Goal: Information Seeking & Learning: Learn about a topic

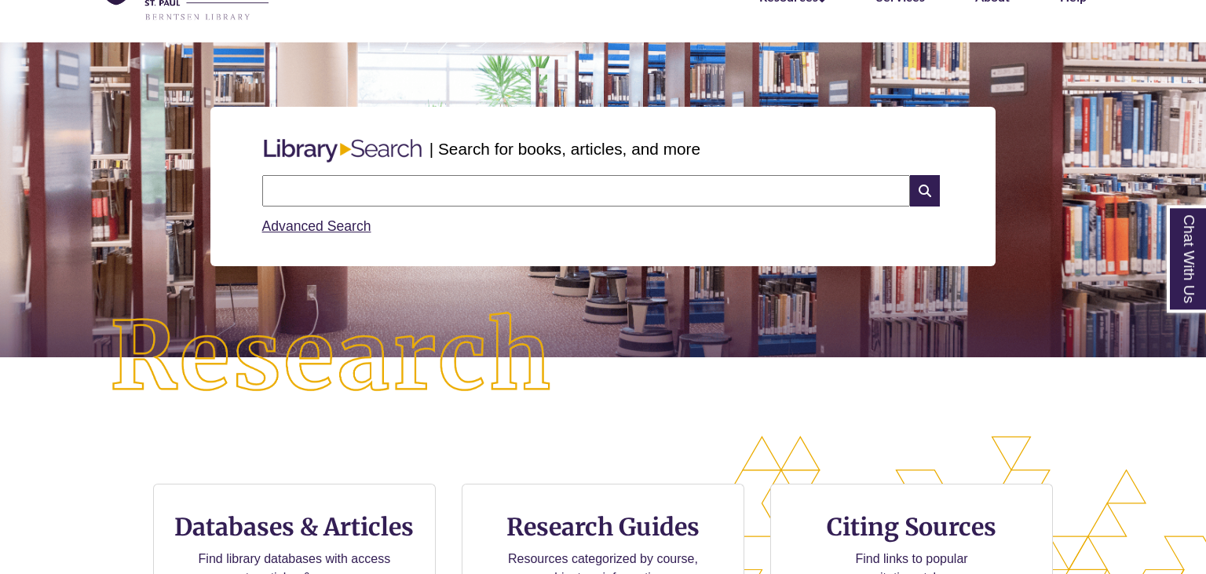
scroll to position [333, 0]
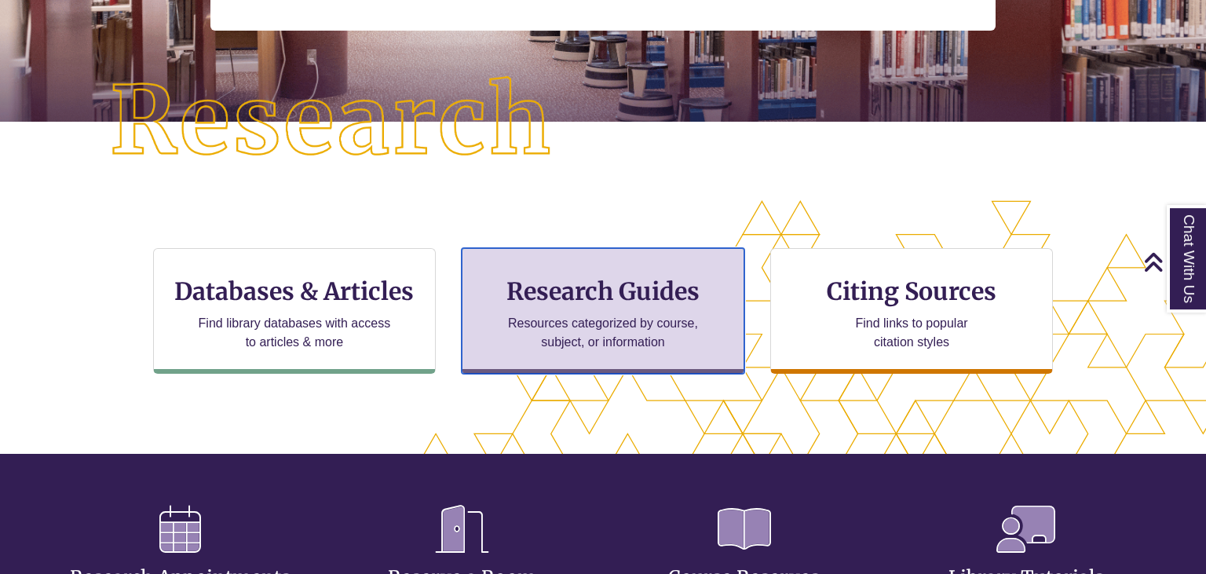
click at [623, 272] on div "Research Guides Resources categorized by course, subject, or information" at bounding box center [603, 311] width 283 height 126
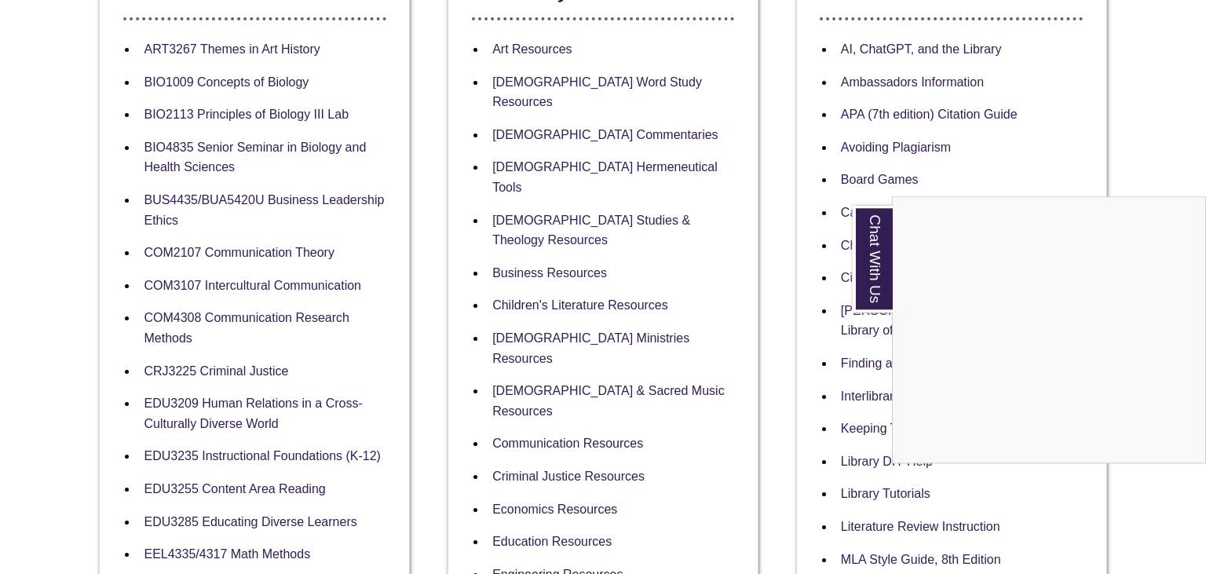
scroll to position [363, 0]
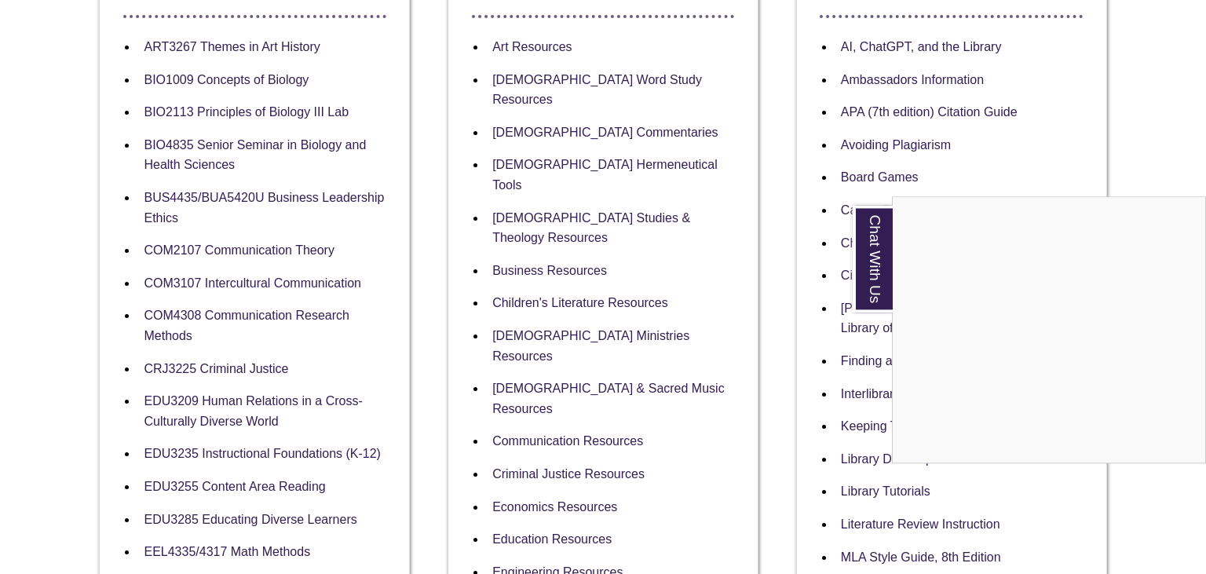
click at [585, 82] on div "Chat With Us" at bounding box center [603, 287] width 1206 height 574
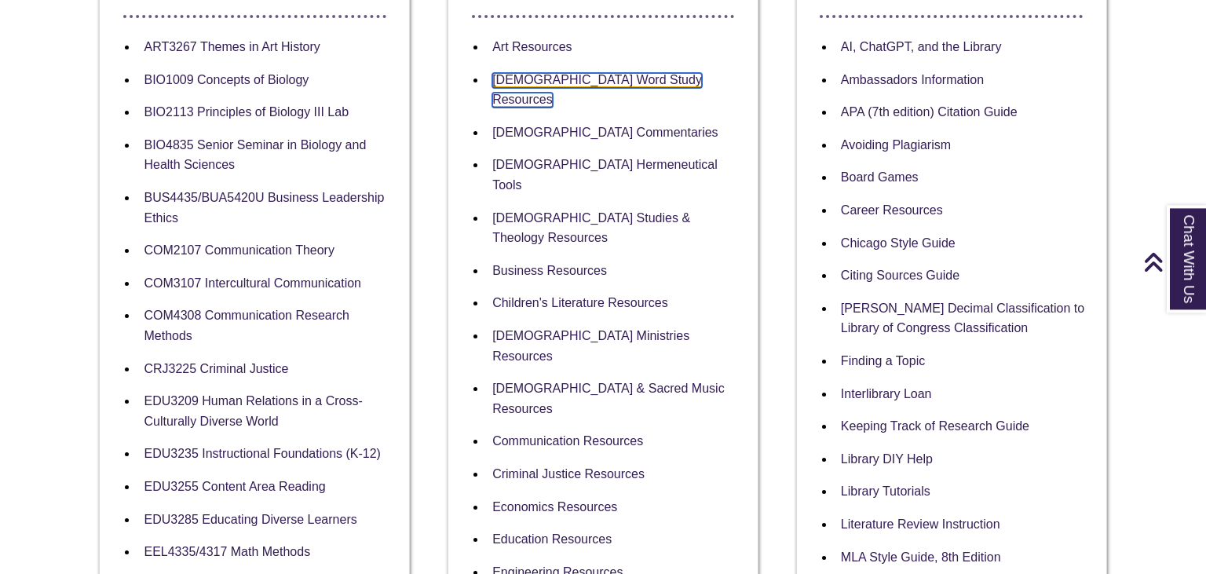
click at [623, 84] on link "[DEMOGRAPHIC_DATA] Word Study Resources" at bounding box center [597, 90] width 210 height 35
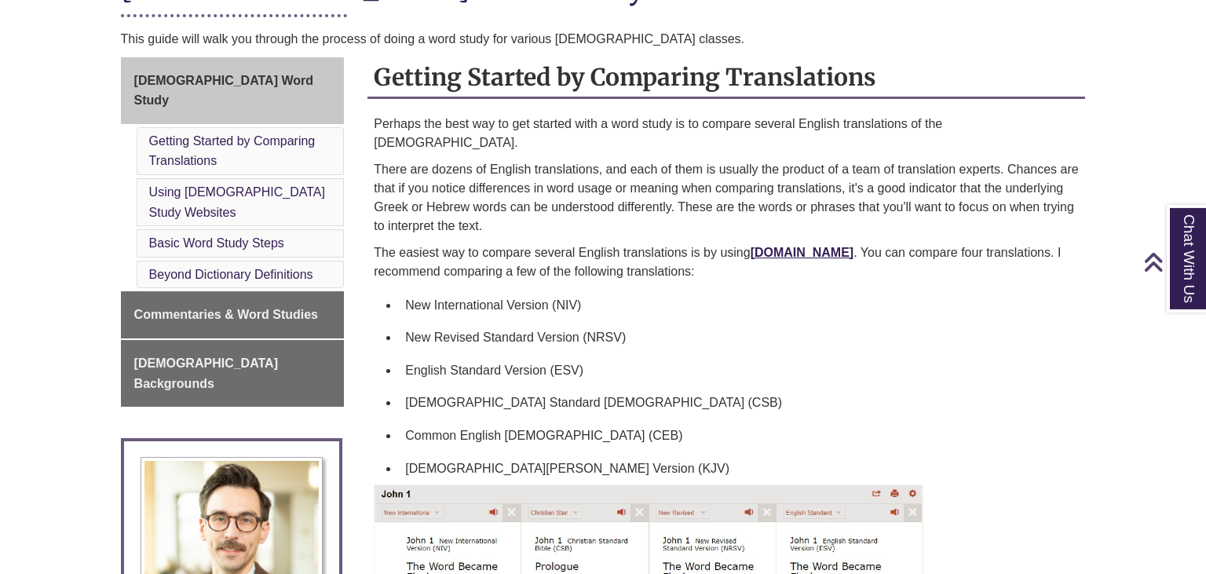
scroll to position [422, 0]
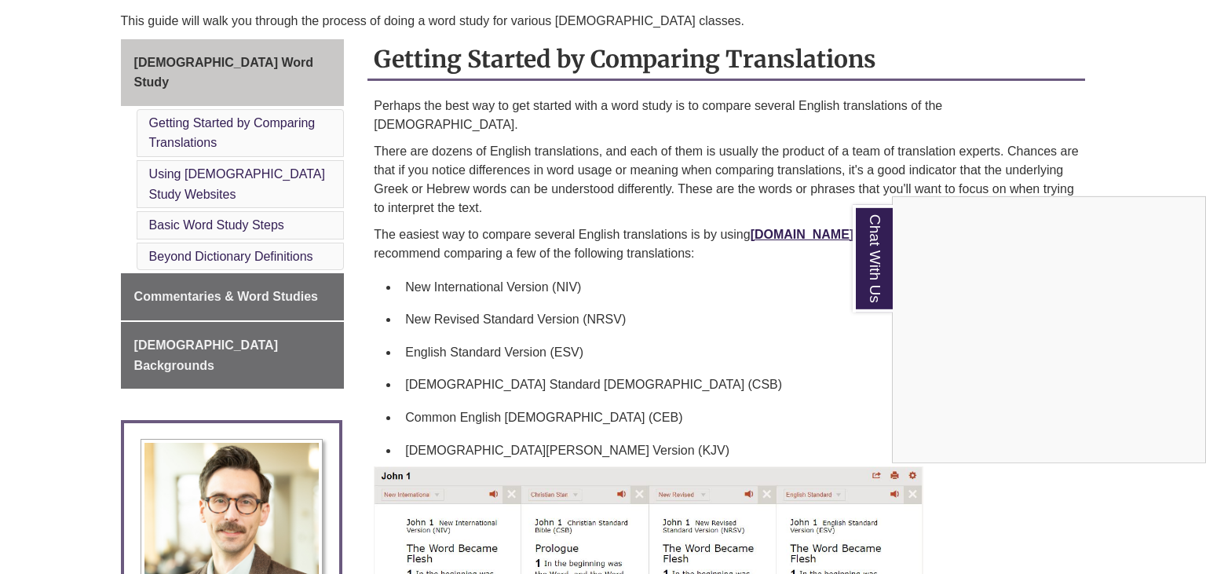
click at [868, 365] on div "Chat With Us" at bounding box center [603, 287] width 1206 height 574
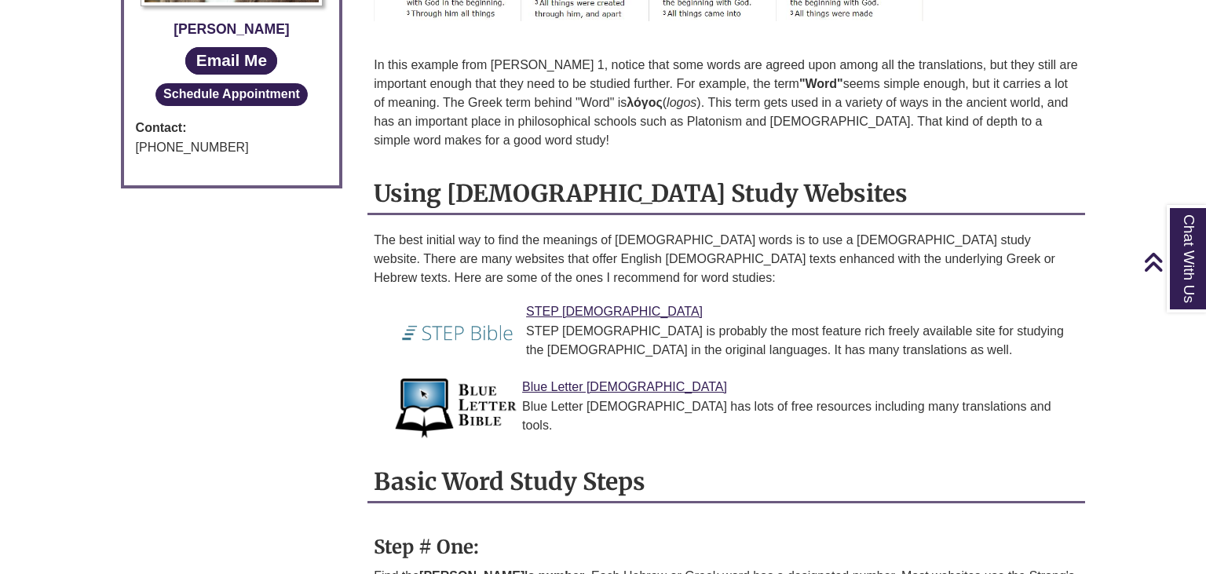
scroll to position [1040, 0]
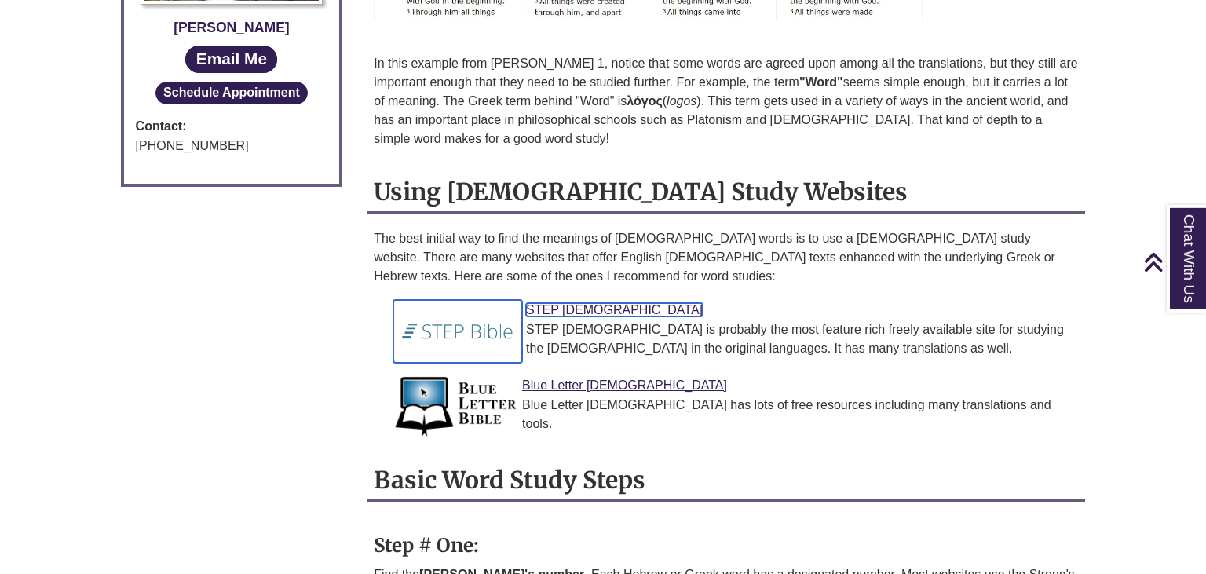
click at [468, 316] on img at bounding box center [457, 331] width 129 height 63
